Goal: Find specific page/section: Find specific page/section

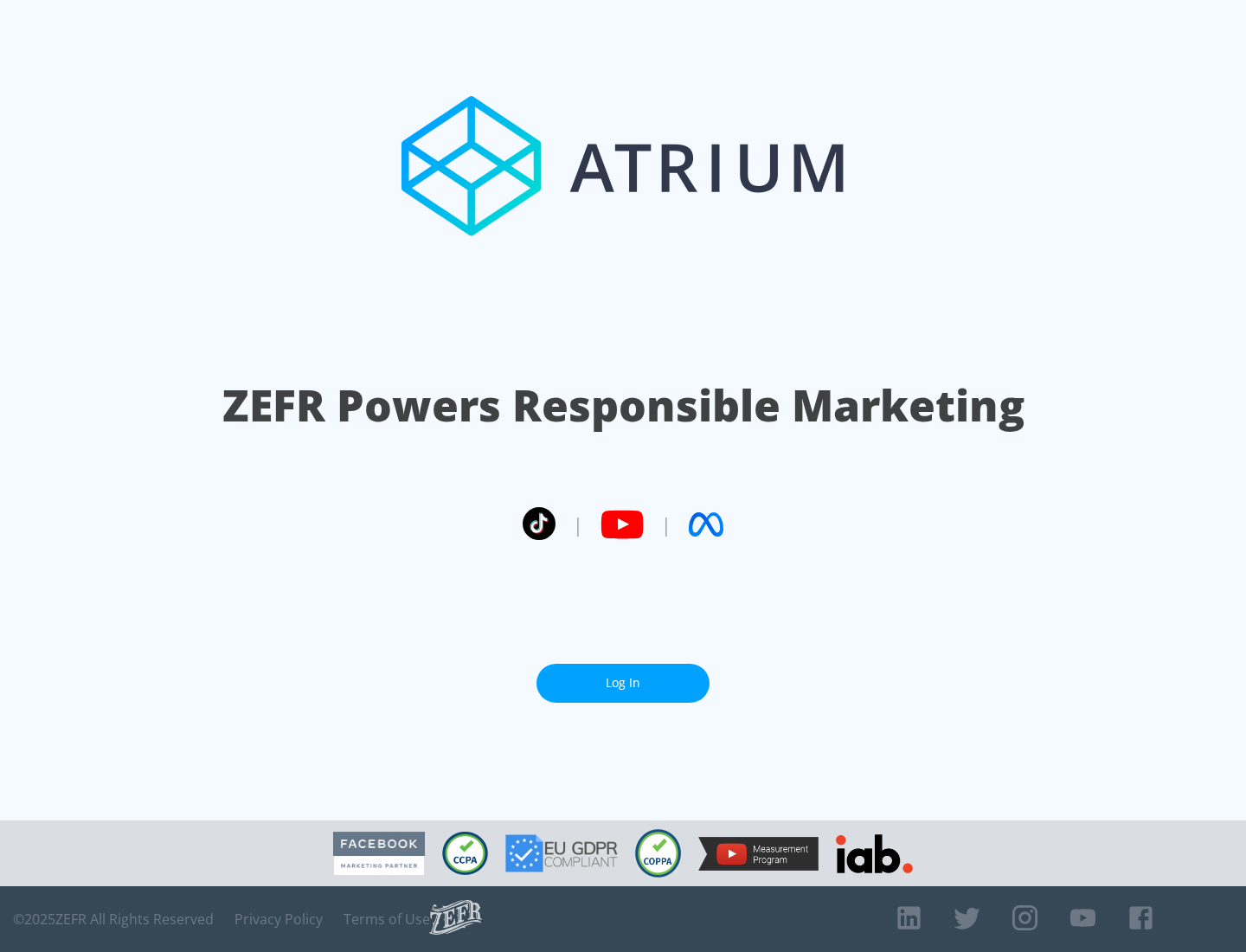
click at [623, 676] on link "Log In" at bounding box center [623, 684] width 173 height 39
